Goal: Information Seeking & Learning: Find contact information

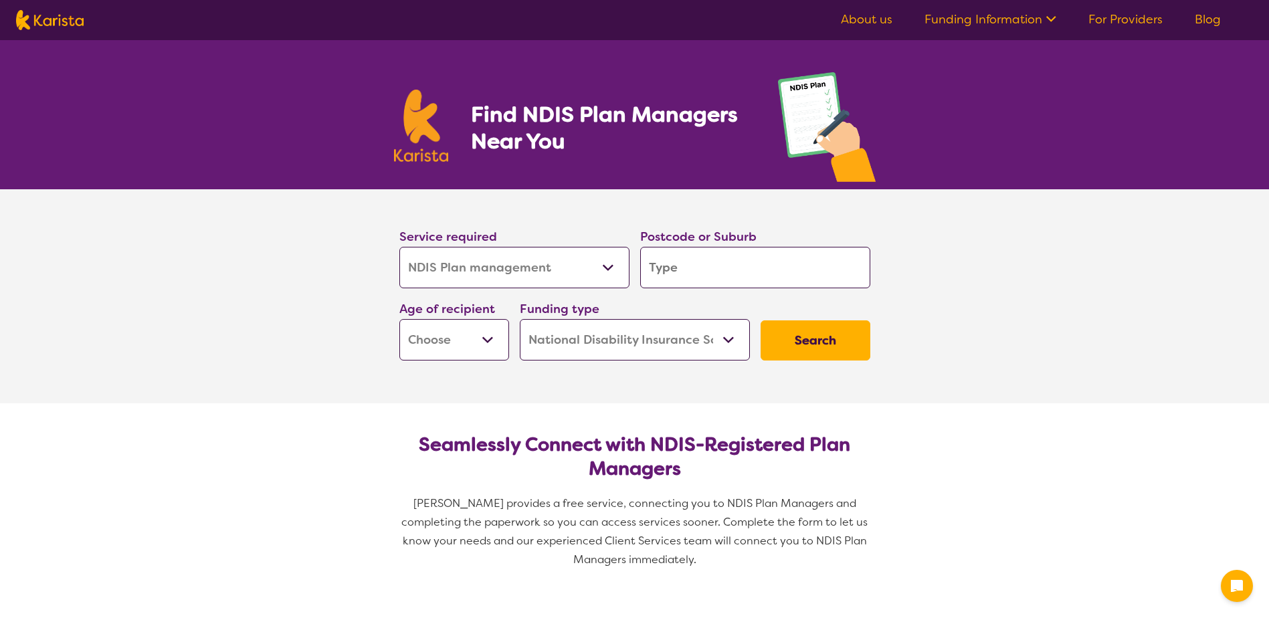
select select "NDIS Plan management"
select select "NDIS"
select select "NDIS Plan management"
select select "NDIS"
drag, startPoint x: 0, startPoint y: 0, endPoint x: 518, endPoint y: 264, distance: 581.2
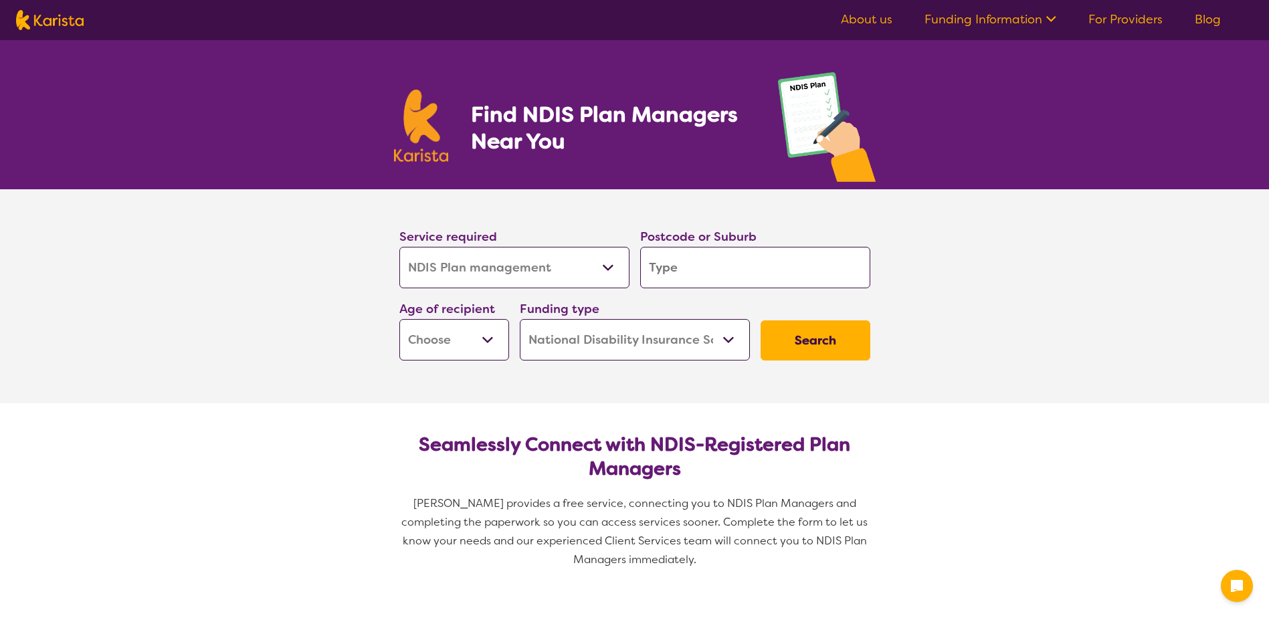
click at [516, 264] on select "Allied Health Assistant Assessment ([MEDICAL_DATA] or [MEDICAL_DATA]) Behaviour…" at bounding box center [514, 267] width 230 height 41
drag, startPoint x: 524, startPoint y: 264, endPoint x: 595, endPoint y: 251, distance: 72.6
click at [524, 264] on select "Allied Health Assistant Assessment (ADHD or Autism) Behaviour support Counselli…" at bounding box center [514, 267] width 230 height 41
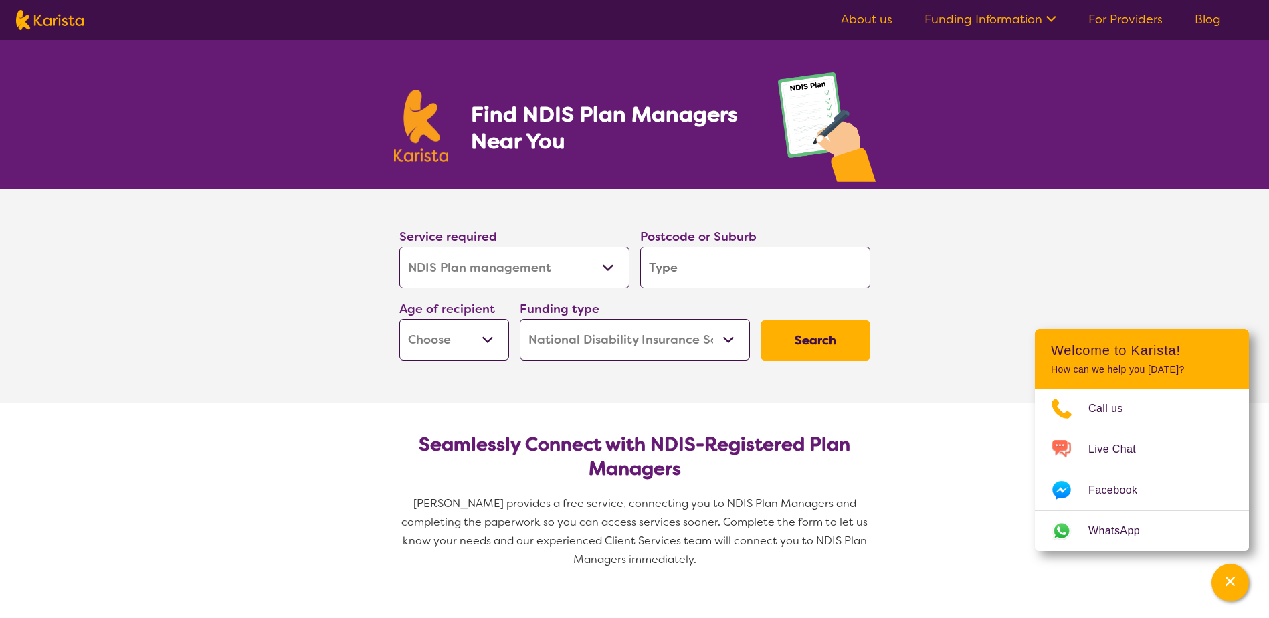
click at [699, 274] on input "search" at bounding box center [755, 267] width 230 height 41
click at [437, 348] on select "Early Childhood - 0 to 9 Child - 10 to 11 Adolescent - 12 to 17 Adult - 18 to 6…" at bounding box center [454, 339] width 110 height 41
select select "AD"
click at [399, 319] on select "Early Childhood - 0 to 9 Child - 10 to 11 Adolescent - 12 to 17 Adult - 18 to 6…" at bounding box center [454, 339] width 110 height 41
select select "AD"
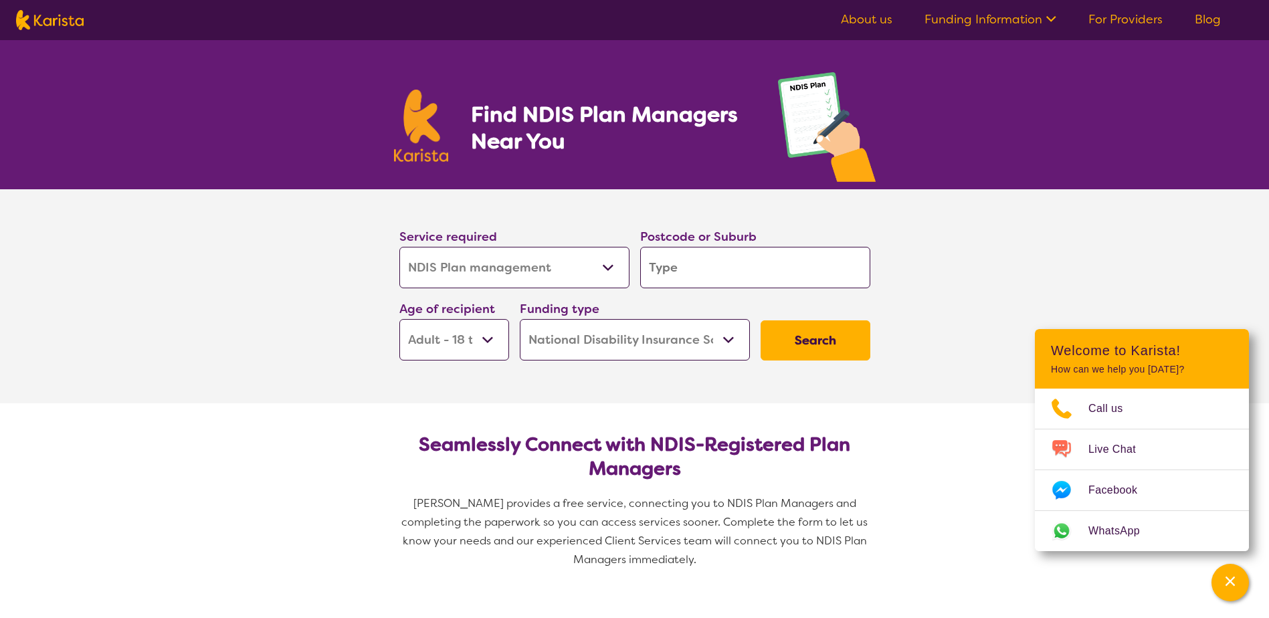
click at [708, 268] on input "search" at bounding box center [755, 267] width 230 height 41
type input "3"
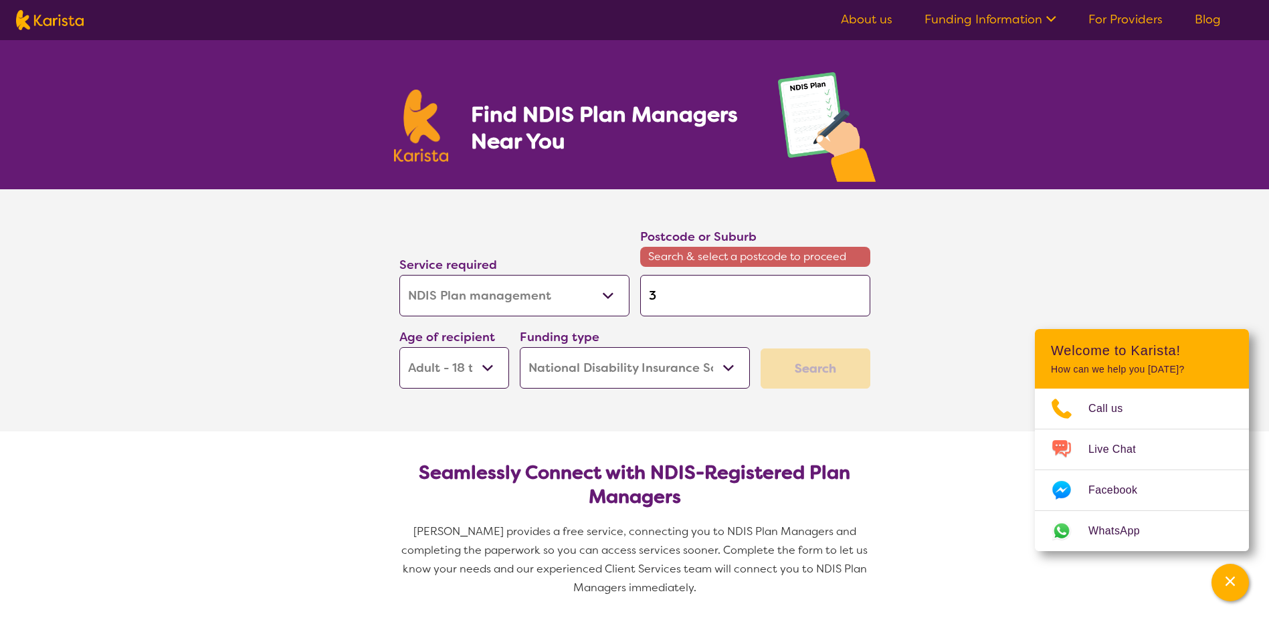
type input "34"
type input "342"
type input "3429"
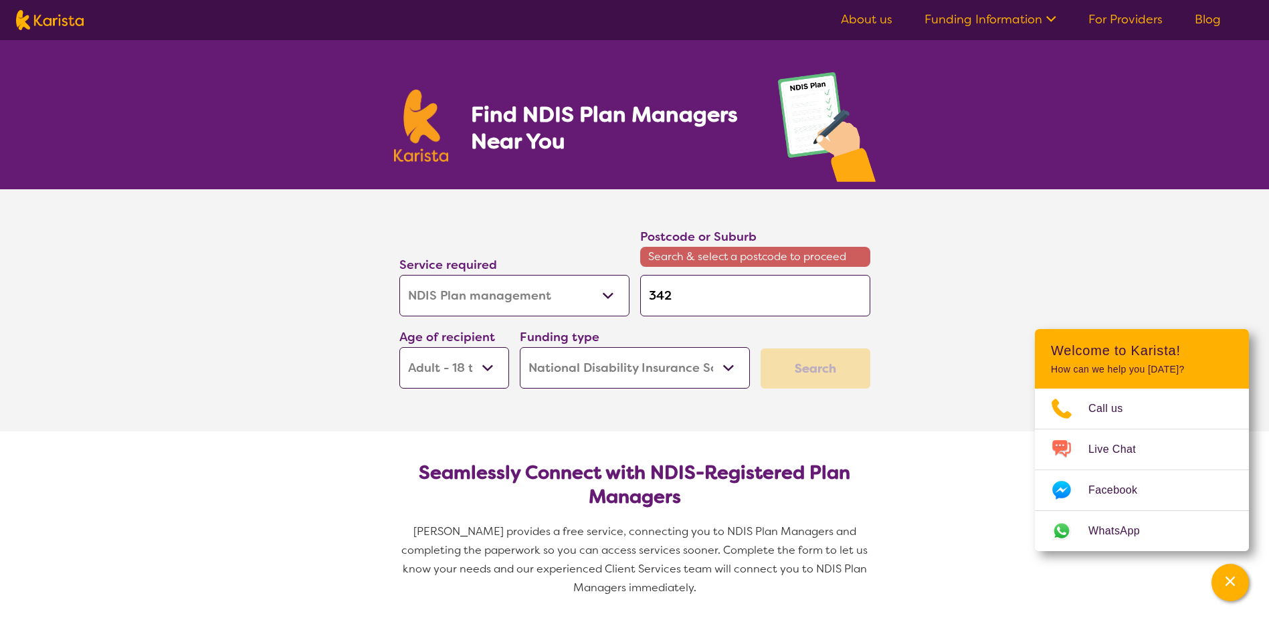
type input "3429"
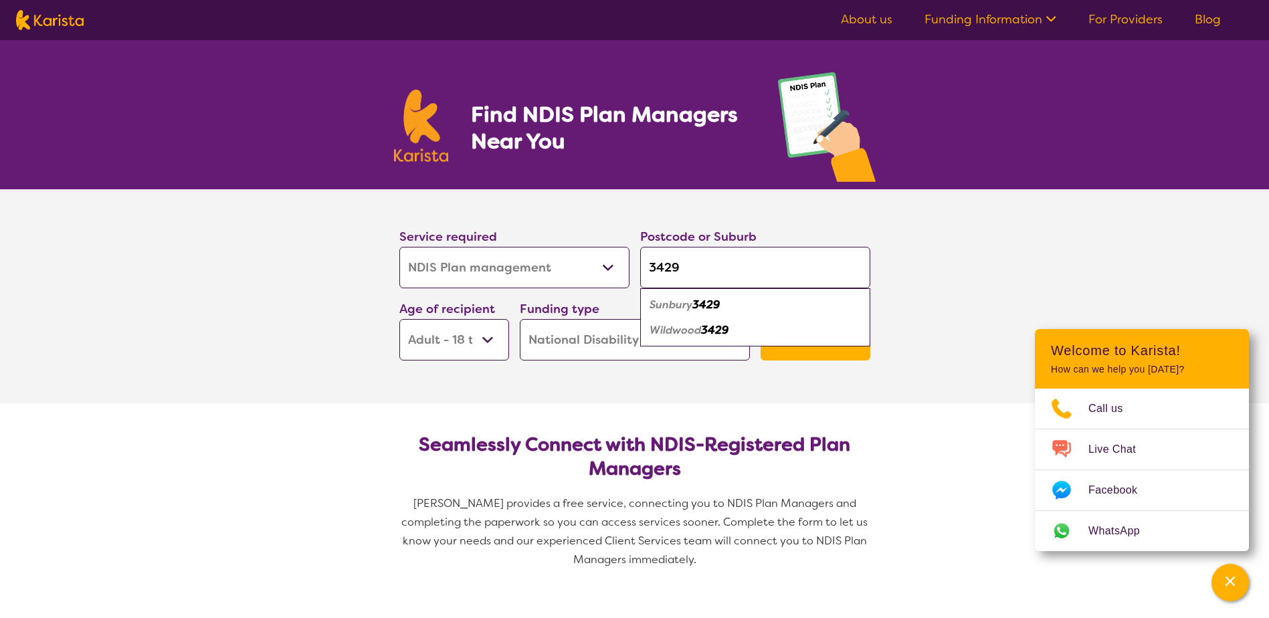
type input "3429"
click at [683, 305] on em "Sunbury" at bounding box center [670, 305] width 43 height 14
click at [792, 324] on button "Search" at bounding box center [815, 340] width 110 height 40
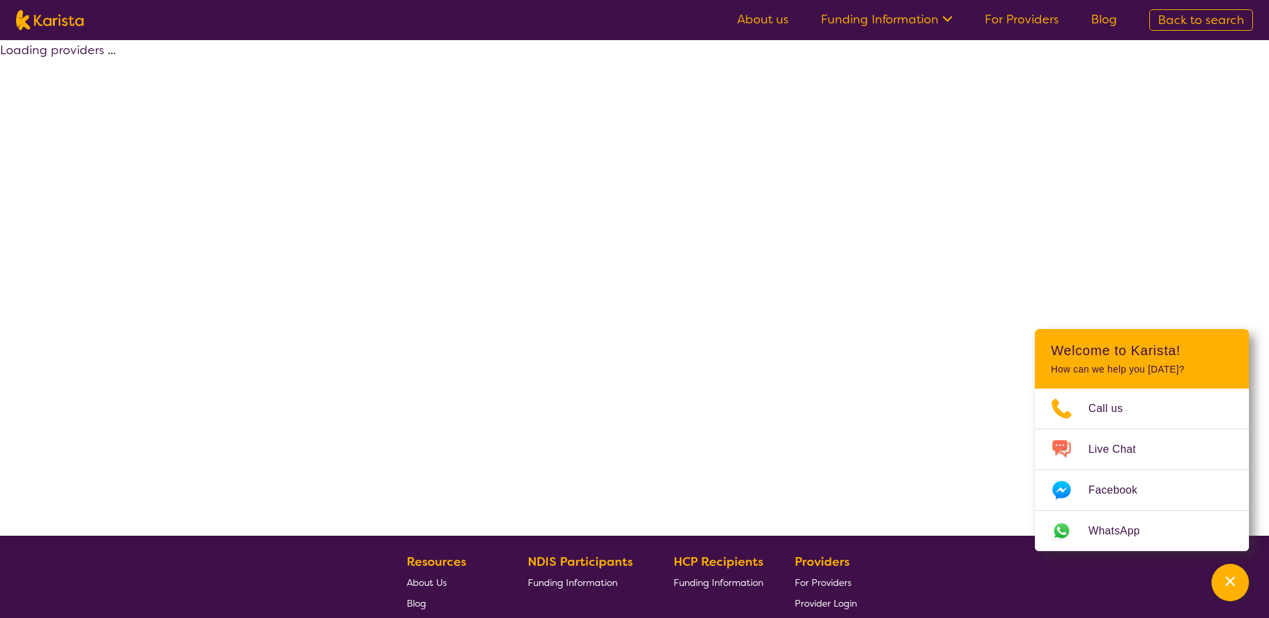
select select "by_score"
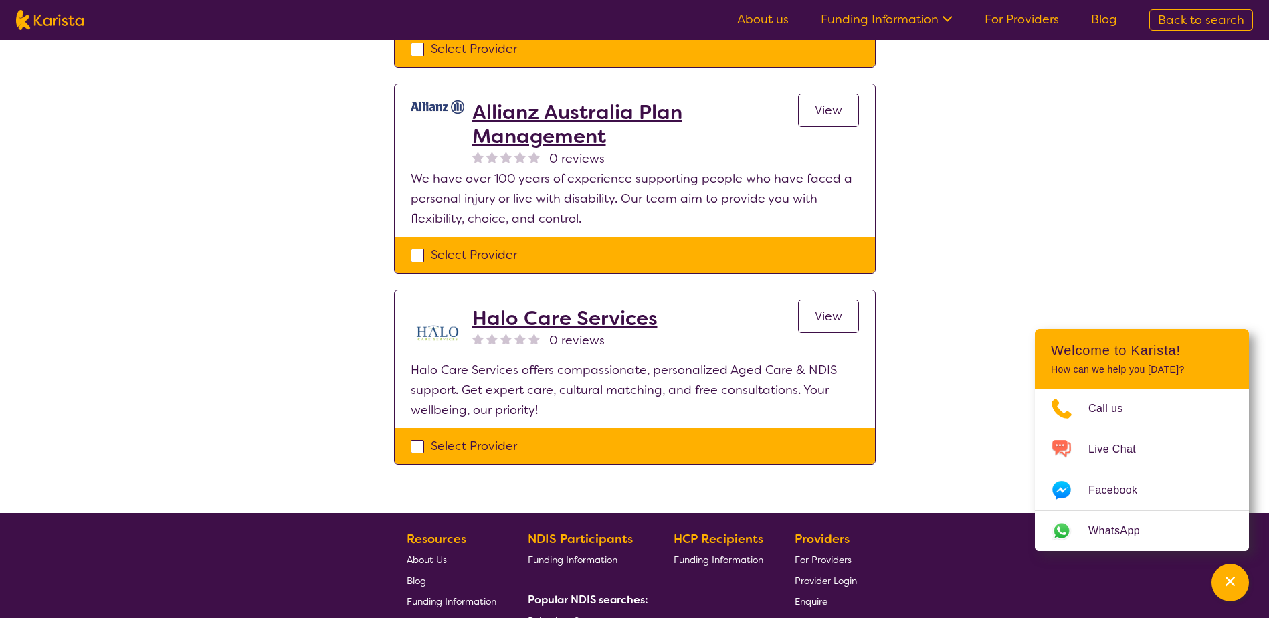
scroll to position [1427, 0]
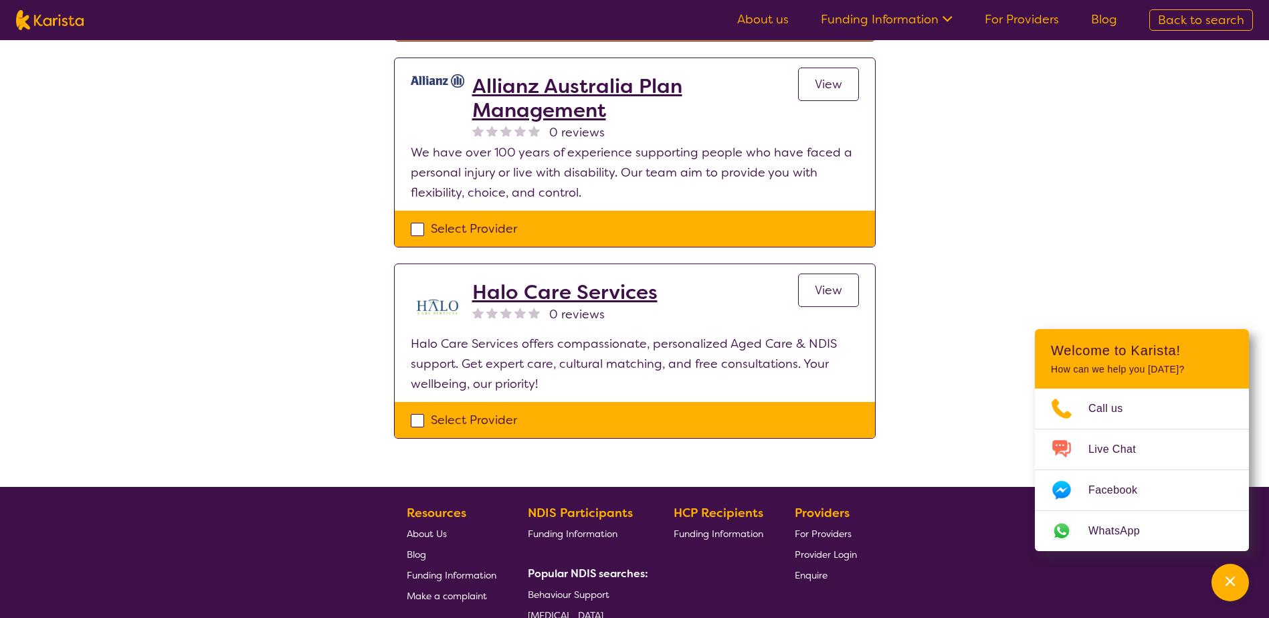
click at [608, 293] on h2 "Halo Care Services" at bounding box center [564, 292] width 185 height 24
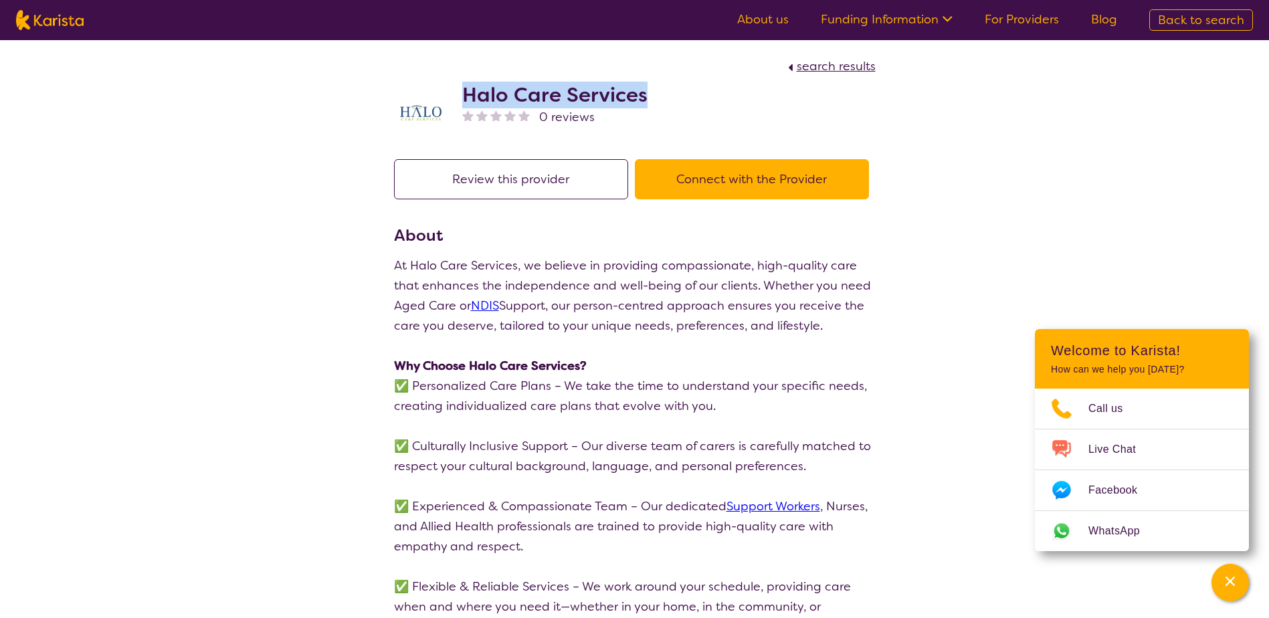
drag, startPoint x: 458, startPoint y: 89, endPoint x: 652, endPoint y: 77, distance: 194.3
click at [652, 77] on div "Halo Care Services 0 reviews" at bounding box center [635, 109] width 482 height 67
copy h2 "Halo Care Services"
click at [830, 65] on span "search results" at bounding box center [836, 66] width 79 height 16
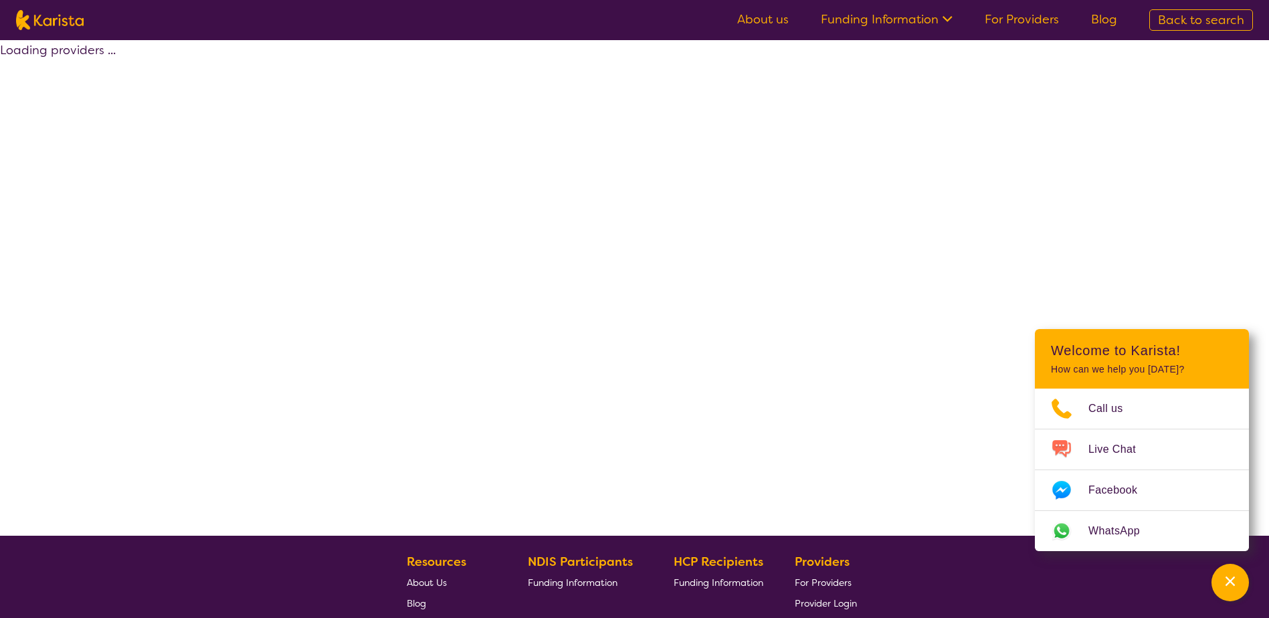
select select "by_score"
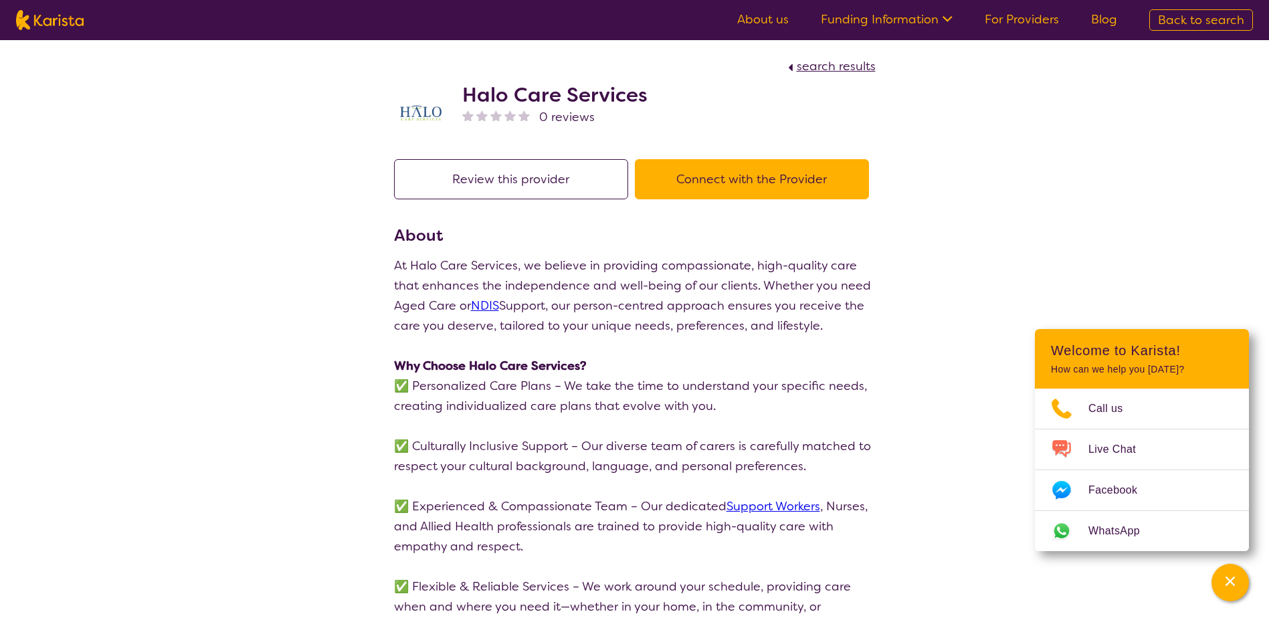
click at [833, 62] on span "search results" at bounding box center [836, 66] width 79 height 16
select select "by_score"
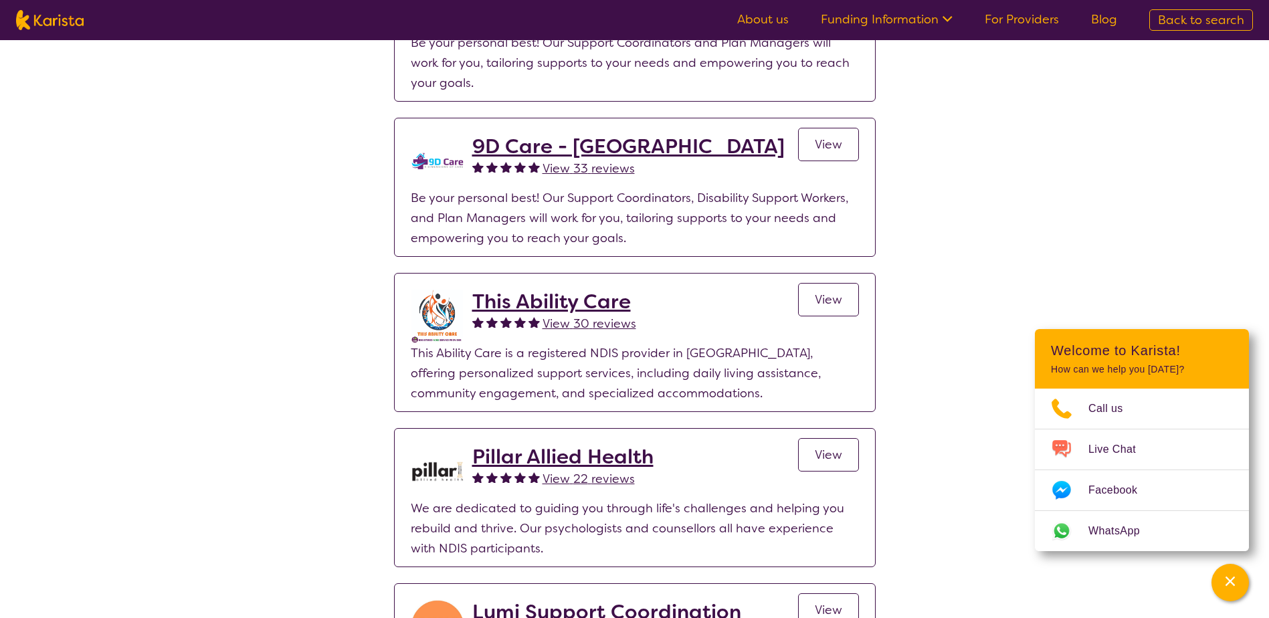
scroll to position [535, 0]
